Goal: Task Accomplishment & Management: Use online tool/utility

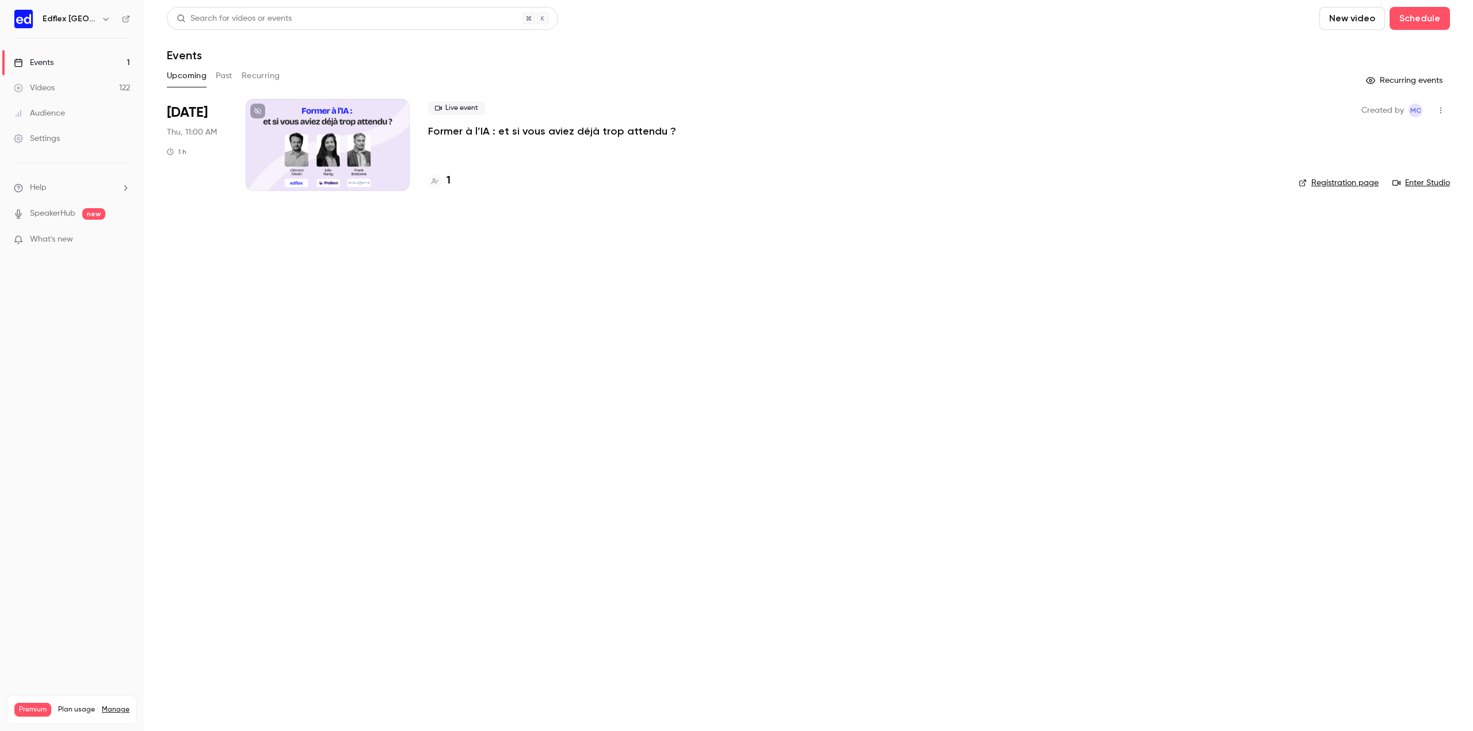
click at [70, 84] on link "Videos 122" at bounding box center [72, 87] width 144 height 25
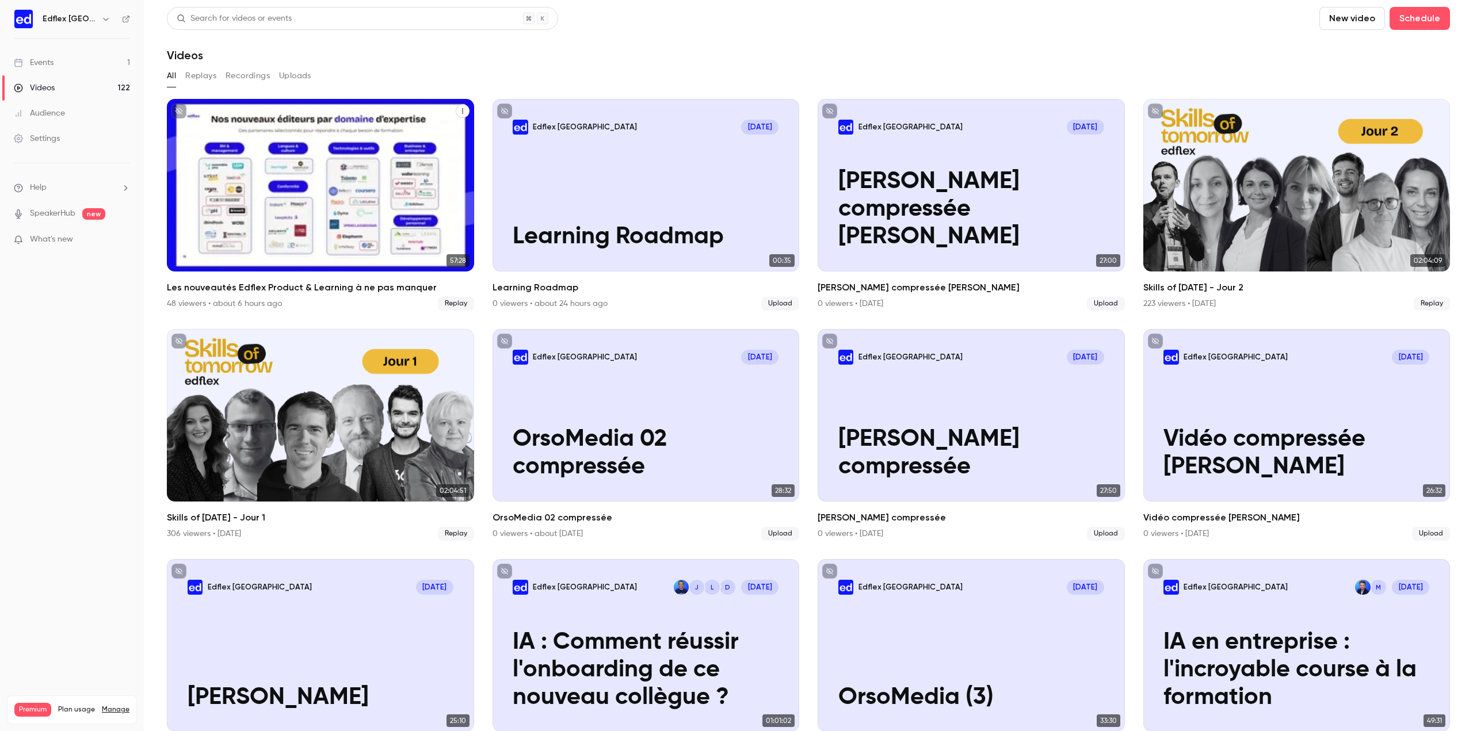
click at [296, 159] on div "Les nouveautés Edflex Product & Learning à ne pas manquer" at bounding box center [320, 185] width 307 height 173
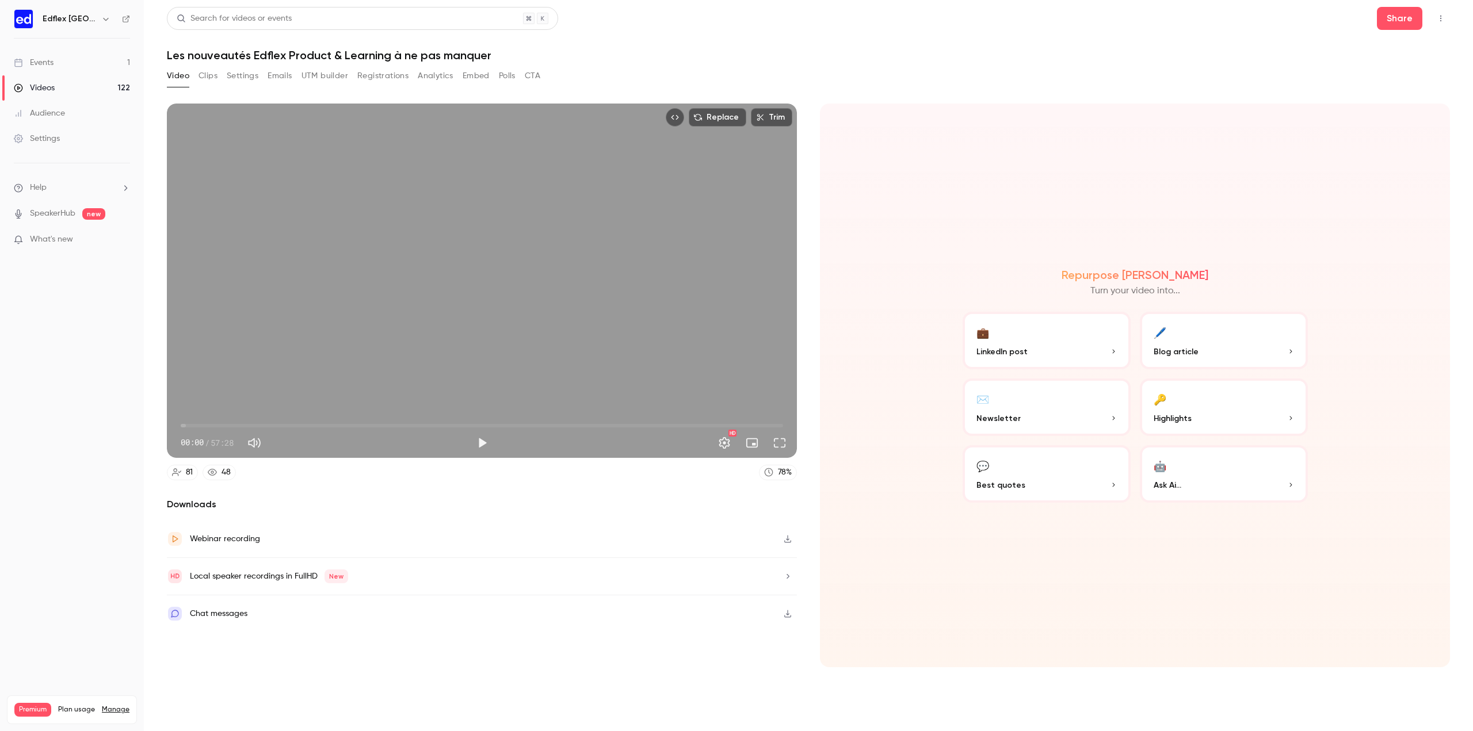
click at [786, 539] on icon "button" at bounding box center [787, 539] width 7 height 7
click at [62, 64] on link "Events 1" at bounding box center [72, 62] width 144 height 25
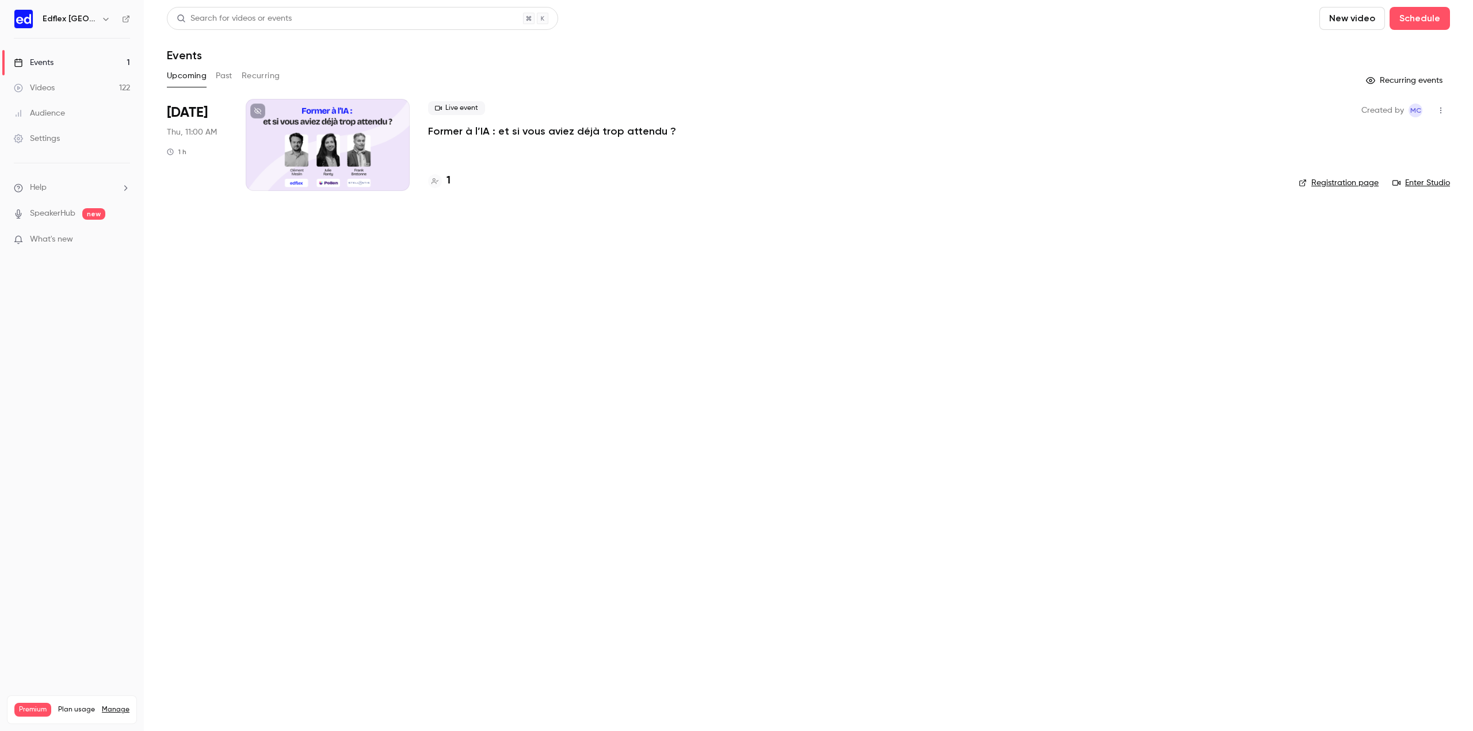
click at [89, 90] on link "Videos 122" at bounding box center [72, 87] width 144 height 25
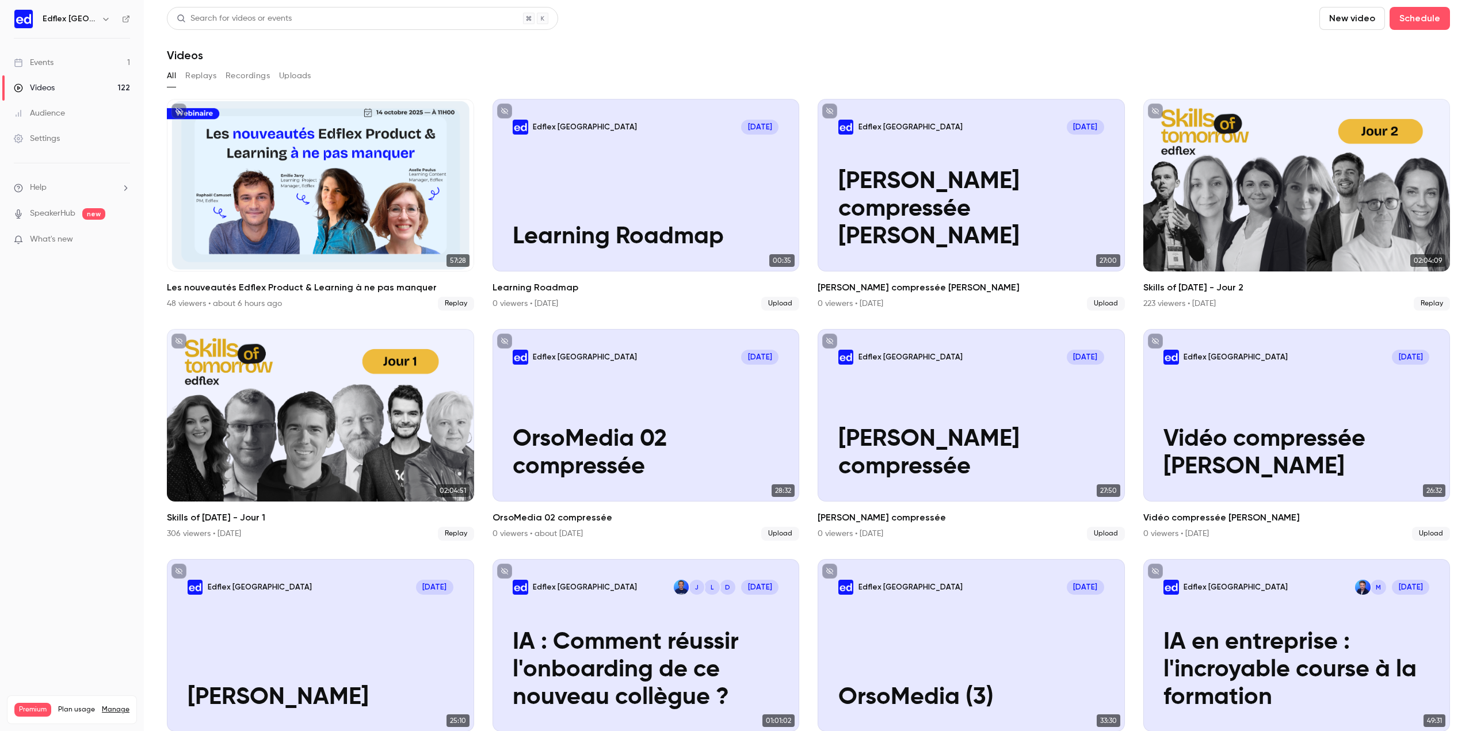
click at [75, 62] on link "Events 1" at bounding box center [72, 62] width 144 height 25
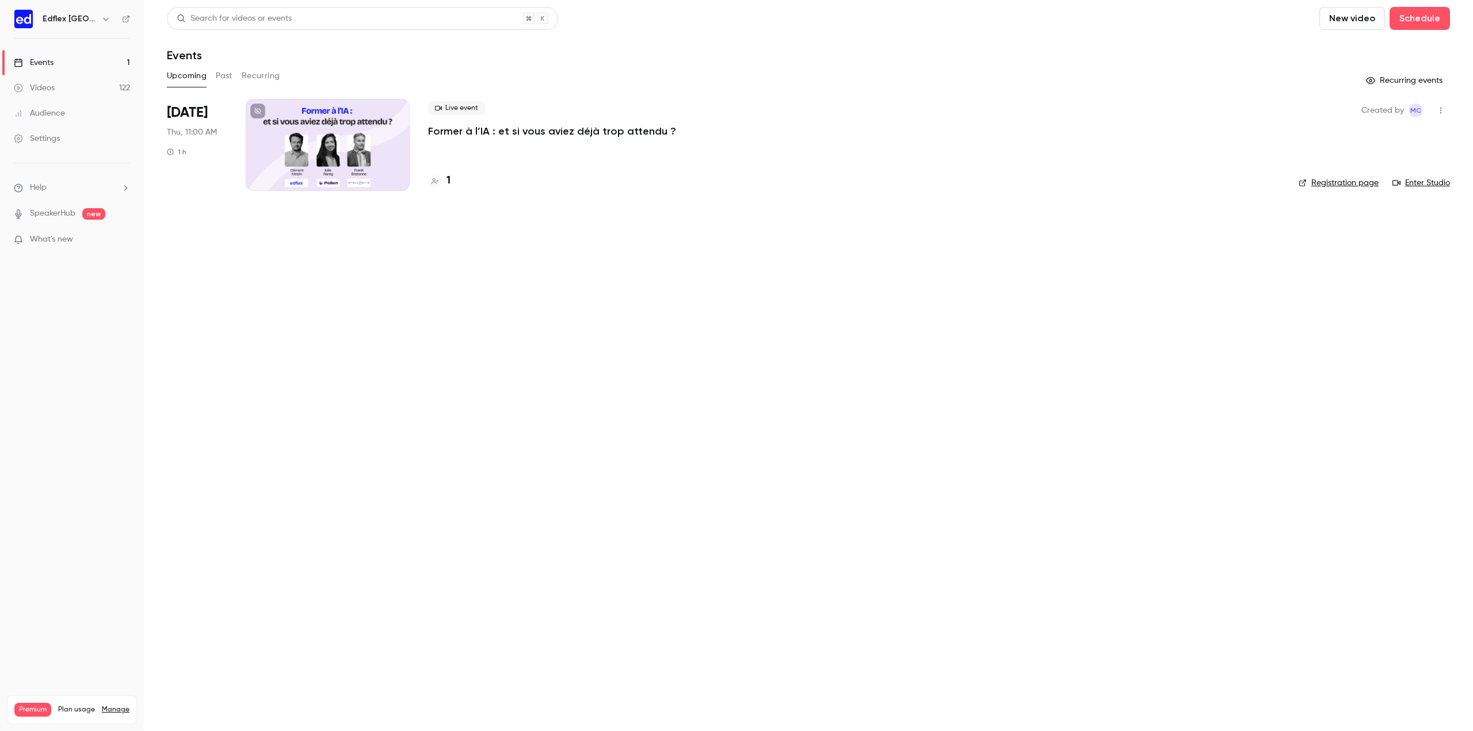
click at [77, 93] on link "Videos 122" at bounding box center [72, 87] width 144 height 25
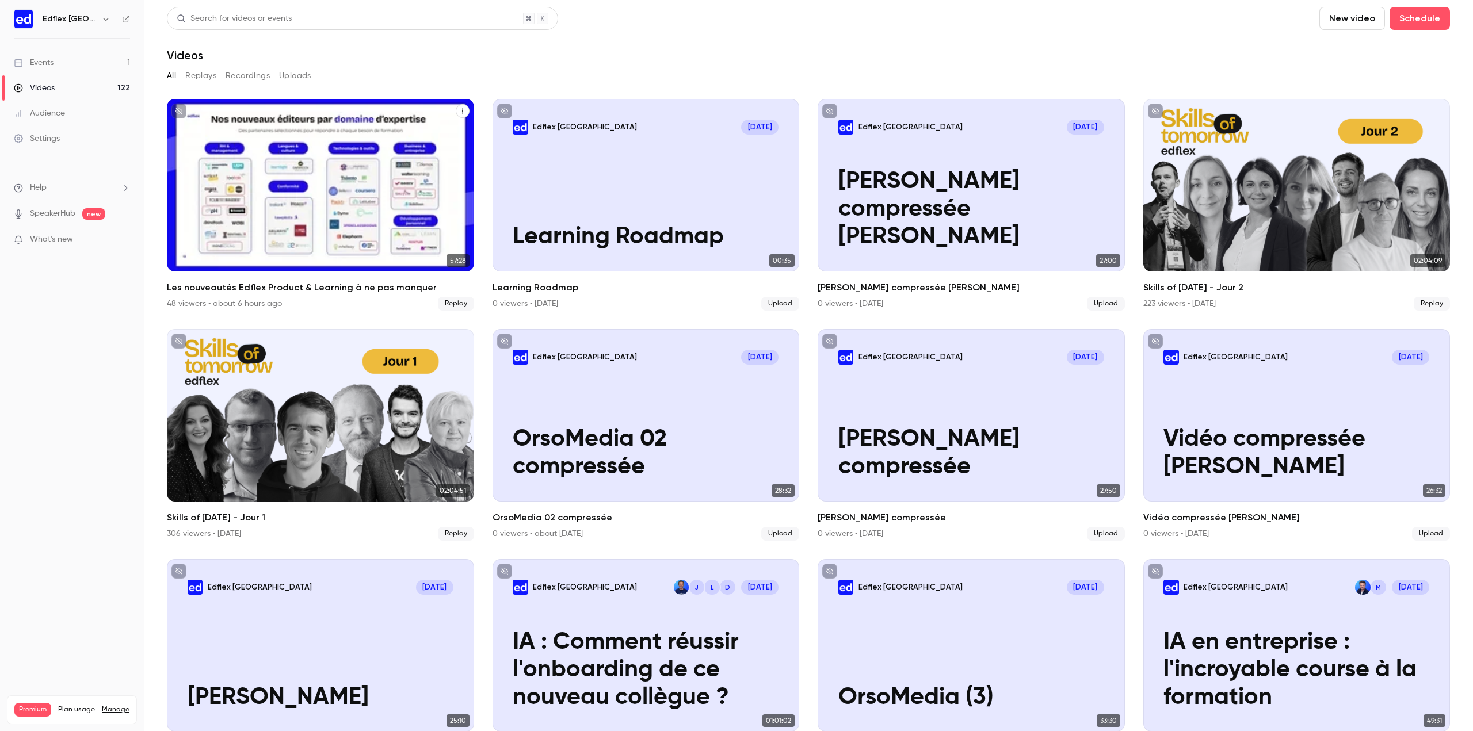
click at [332, 175] on div "Les nouveautés Edflex Product & Learning à ne pas manquer" at bounding box center [320, 185] width 307 height 173
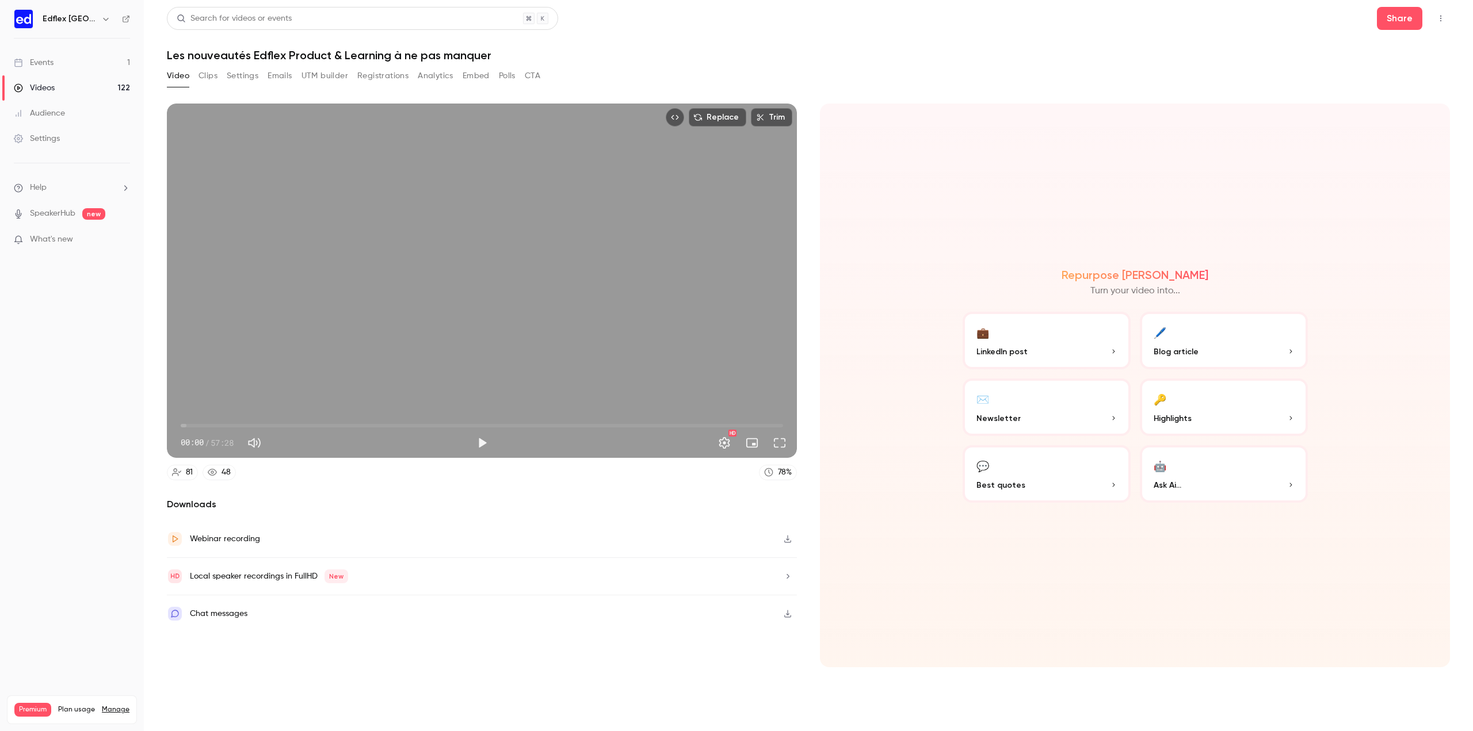
click at [787, 538] on icon "button" at bounding box center [787, 539] width 9 height 8
click at [383, 78] on button "Registrations" at bounding box center [382, 76] width 51 height 18
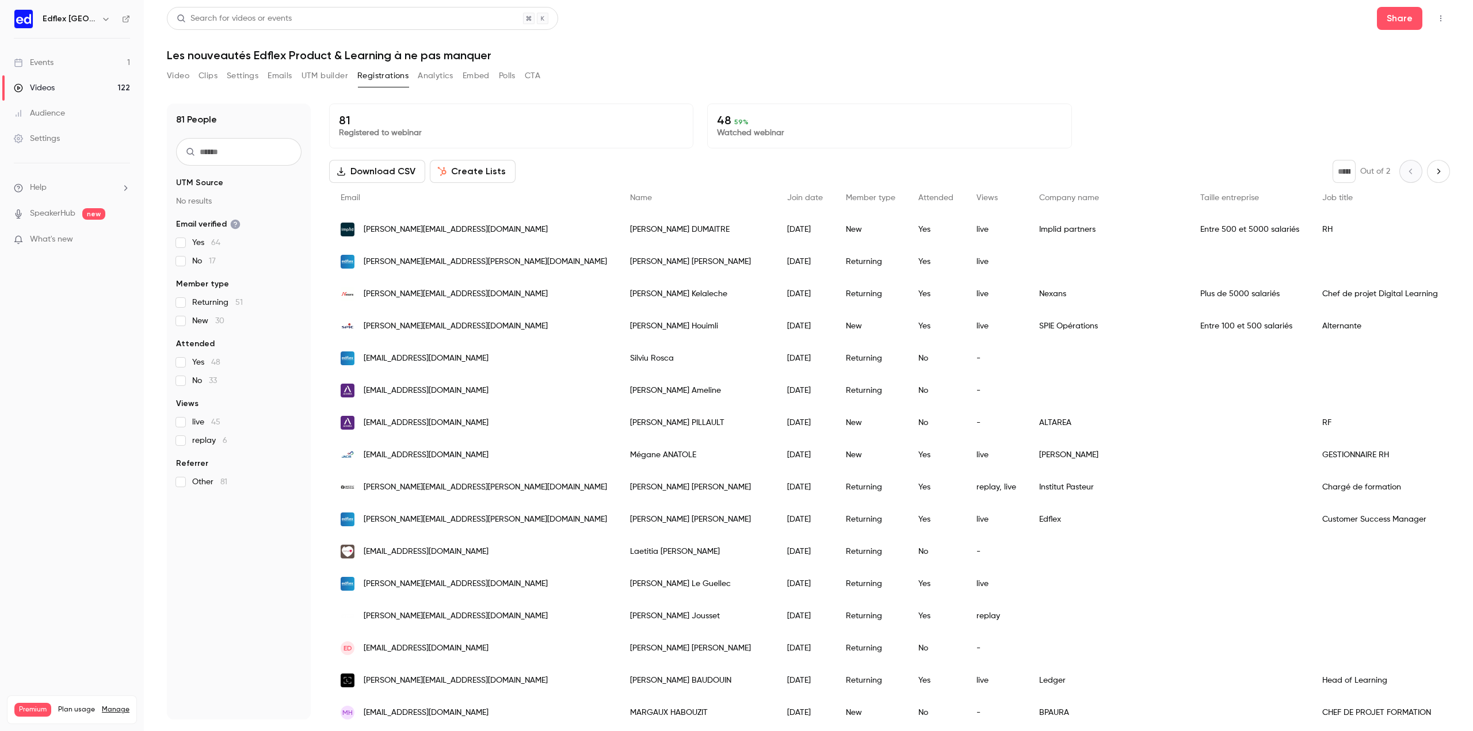
click at [379, 172] on button "Download CSV" at bounding box center [377, 171] width 96 height 23
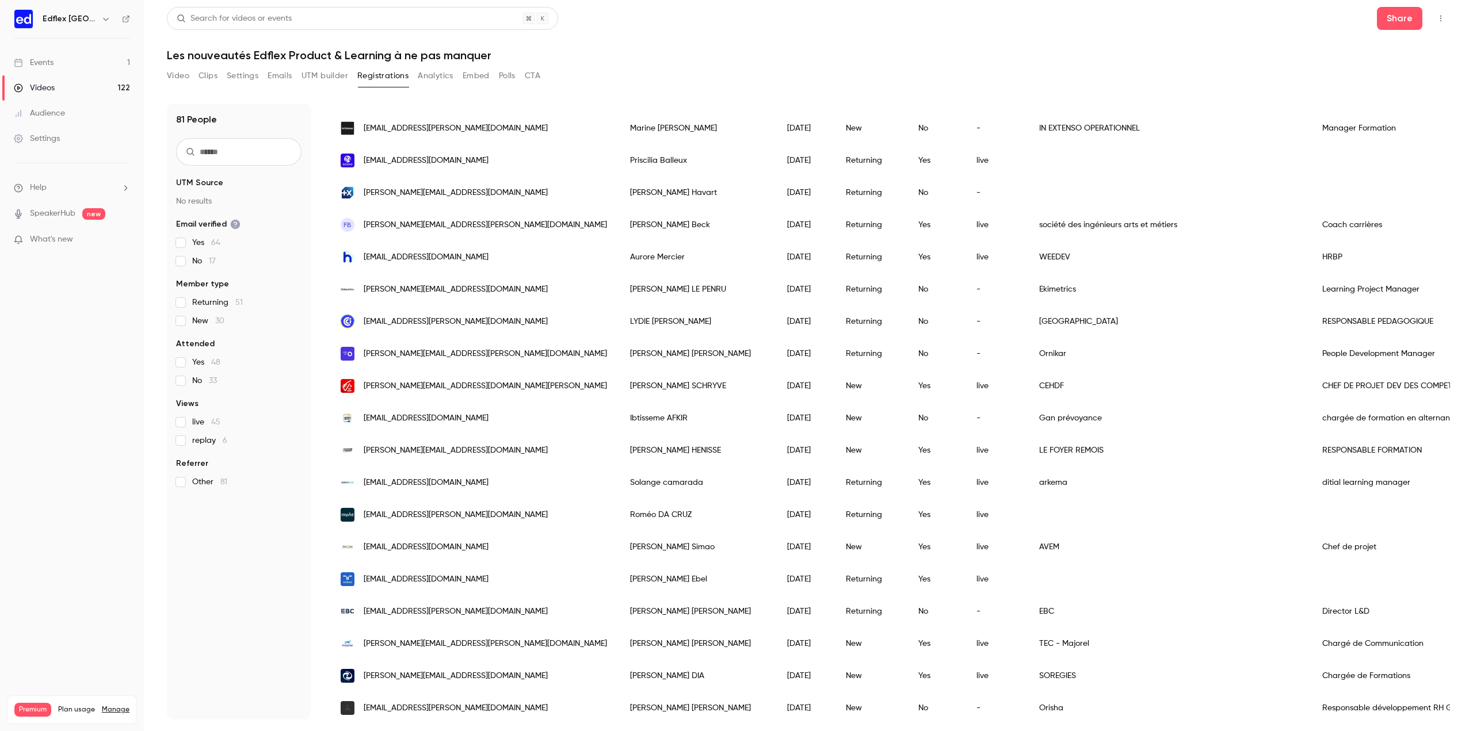
scroll to position [1113, 0]
